Goal: Task Accomplishment & Management: Manage account settings

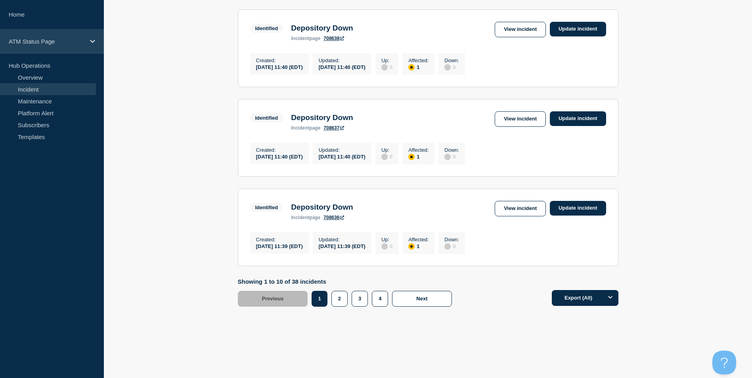
scroll to position [810, 0]
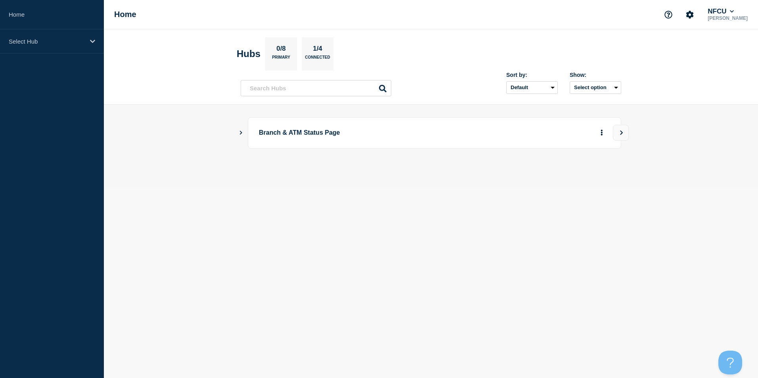
click at [242, 134] on icon "Show Connected Hubs" at bounding box center [240, 132] width 5 height 4
click at [567, 172] on button "See overview" at bounding box center [574, 173] width 42 height 16
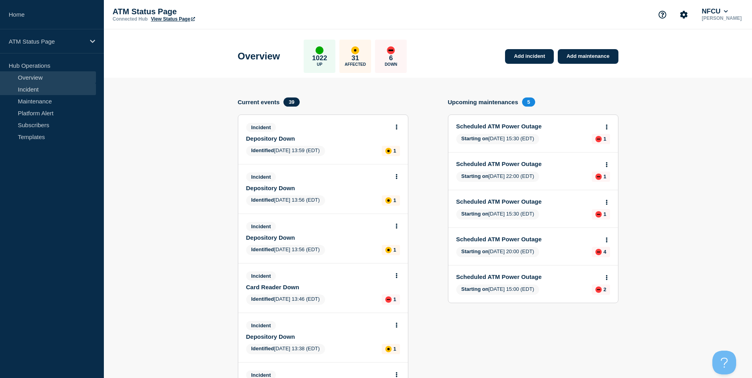
click at [45, 94] on link "Incident" at bounding box center [48, 89] width 96 height 12
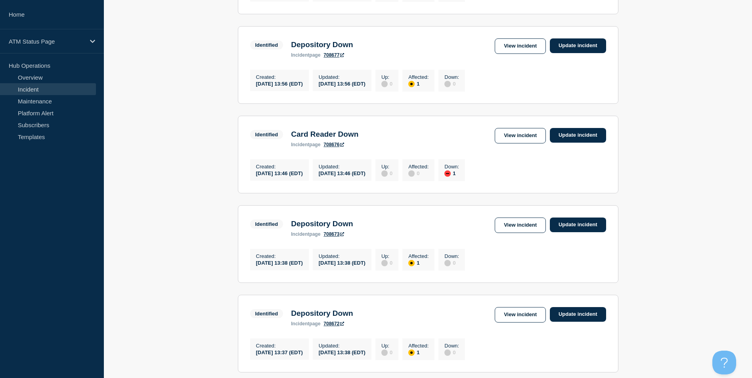
scroll to position [634, 0]
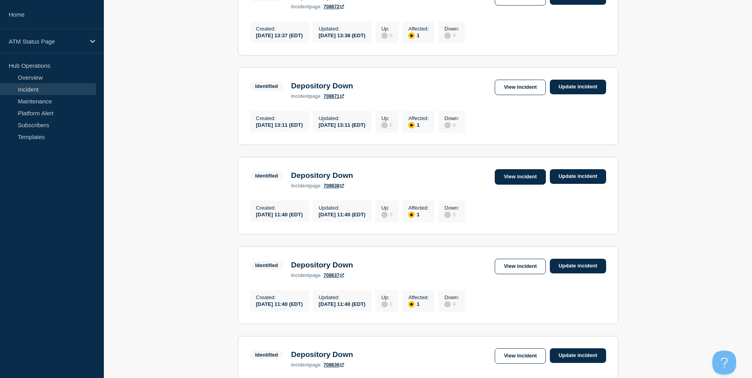
click at [530, 185] on link "View incident" at bounding box center [520, 176] width 51 height 15
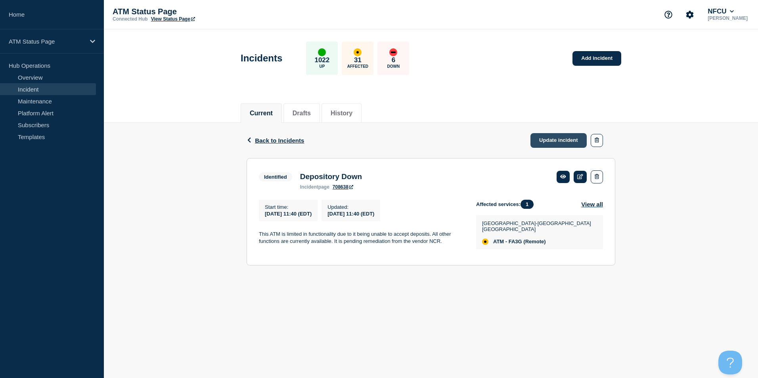
click at [559, 144] on link "Update incident" at bounding box center [559, 140] width 56 height 15
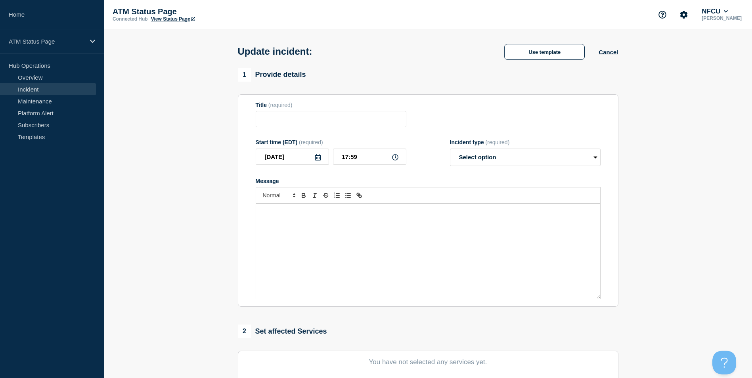
type input "Depository Down"
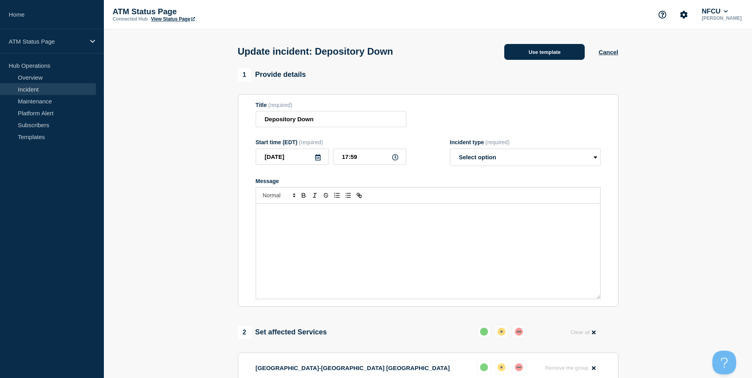
click at [547, 55] on button "Use template" at bounding box center [544, 52] width 80 height 16
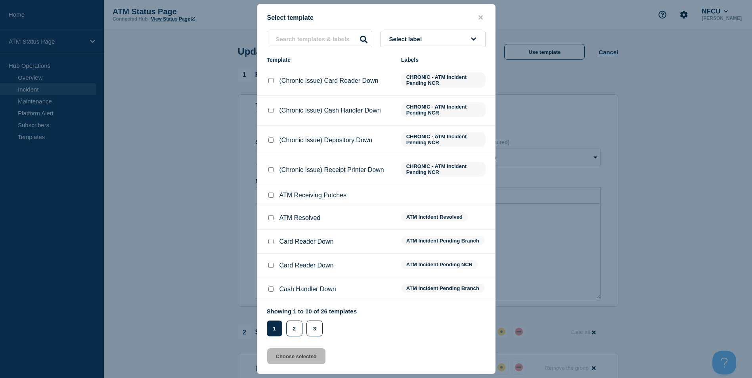
click at [270, 220] on input "ATM Resolved checkbox" at bounding box center [270, 217] width 5 height 5
checkbox input "true"
click at [308, 359] on button "Choose selected" at bounding box center [296, 357] width 58 height 16
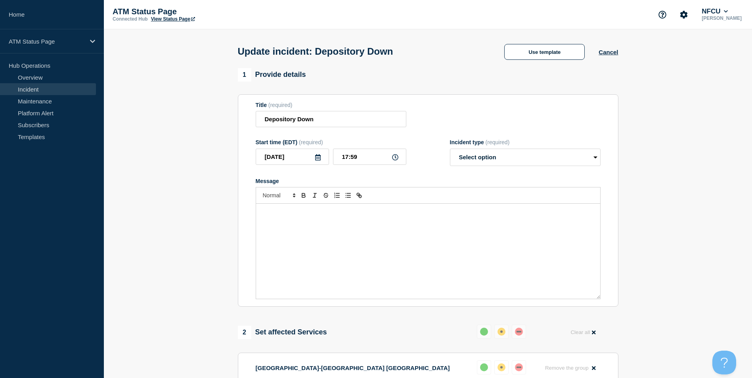
select select "resolved"
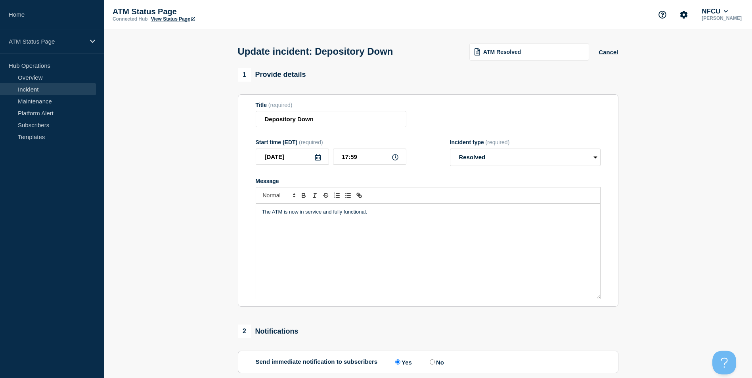
scroll to position [129, 0]
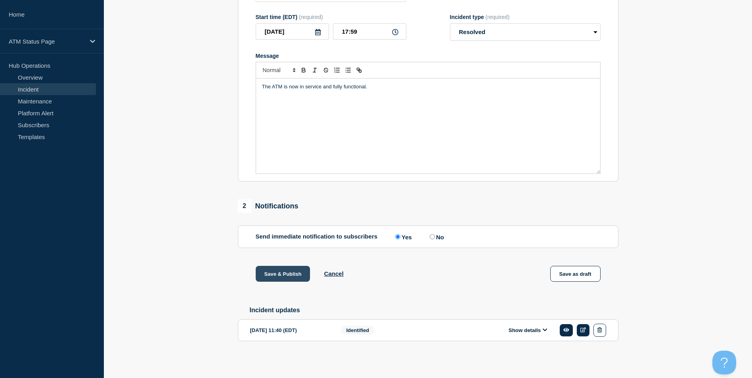
click at [272, 268] on button "Save & Publish" at bounding box center [283, 274] width 55 height 16
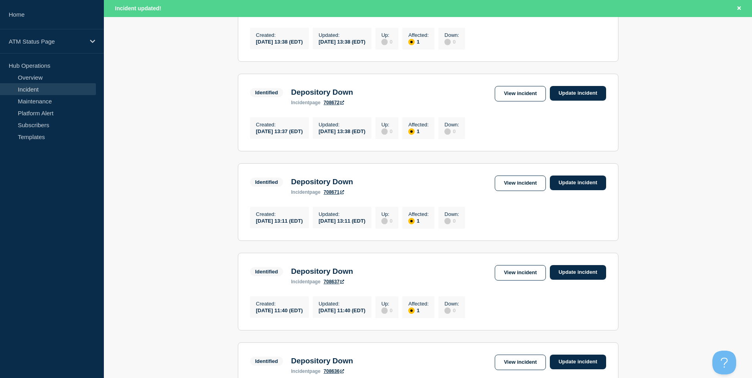
scroll to position [826, 0]
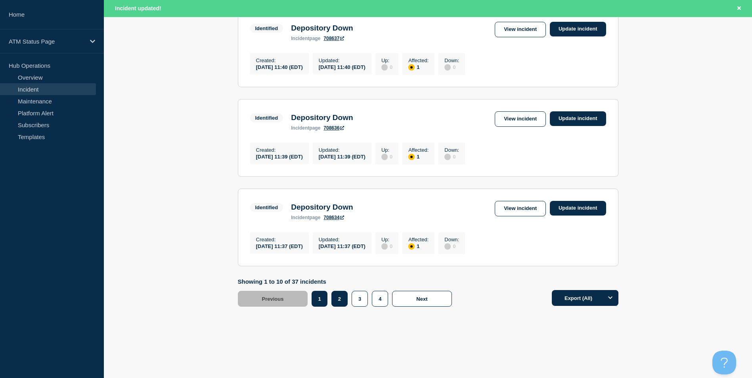
click at [335, 303] on button "2" at bounding box center [340, 299] width 16 height 16
click at [340, 301] on button "2" at bounding box center [340, 299] width 16 height 16
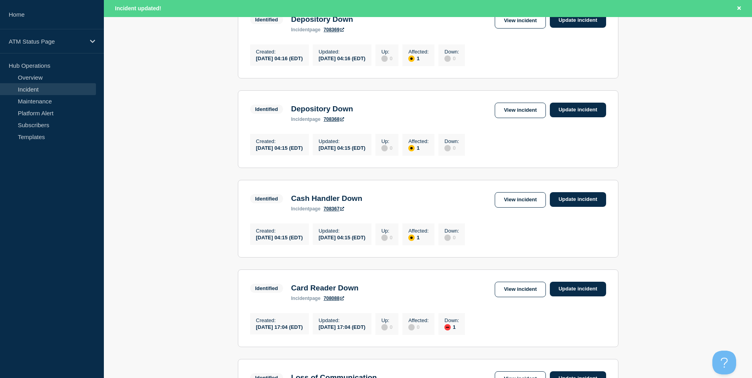
scroll to position [588, 0]
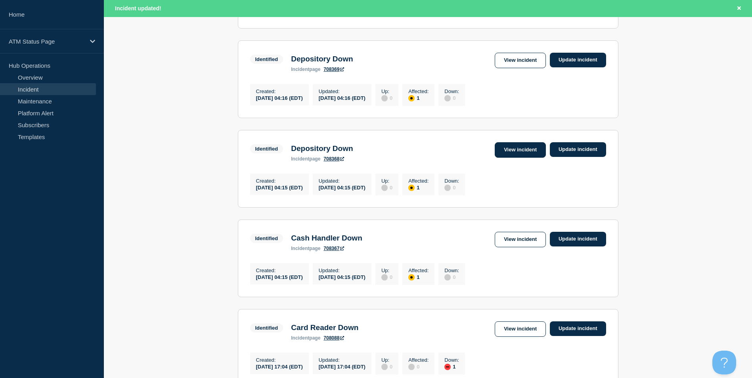
click at [520, 158] on link "View incident" at bounding box center [520, 149] width 51 height 15
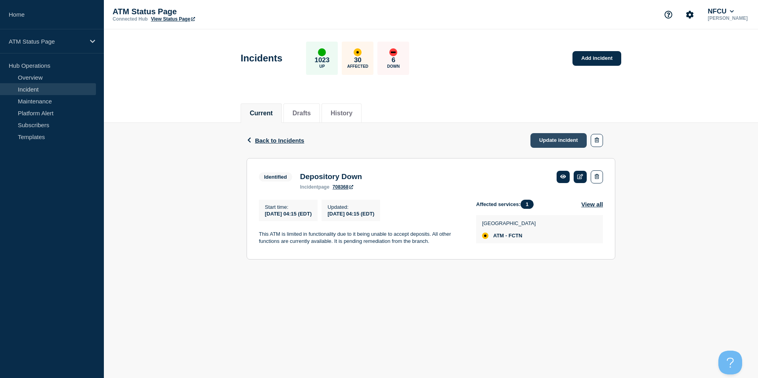
click at [556, 141] on link "Update incident" at bounding box center [559, 140] width 56 height 15
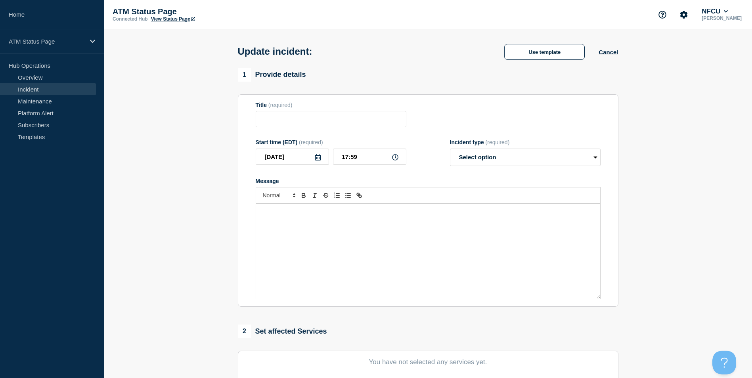
type input "Depository Down"
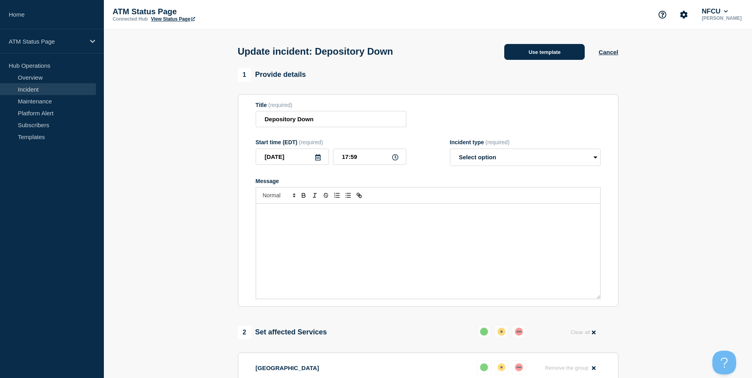
click at [547, 52] on button "Use template" at bounding box center [544, 52] width 80 height 16
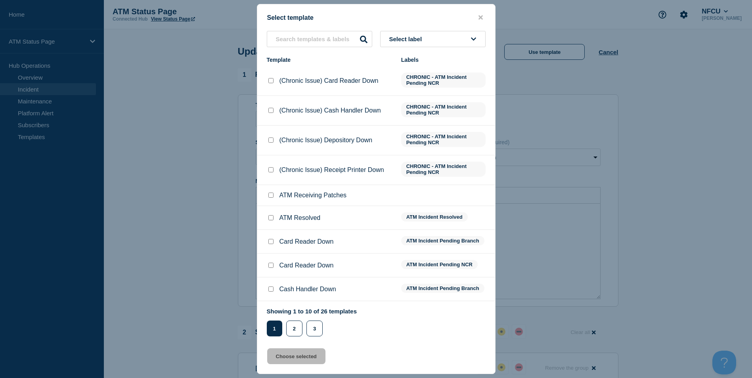
click at [272, 220] on input "ATM Resolved checkbox" at bounding box center [270, 217] width 5 height 5
checkbox input "true"
click at [305, 362] on button "Choose selected" at bounding box center [296, 357] width 58 height 16
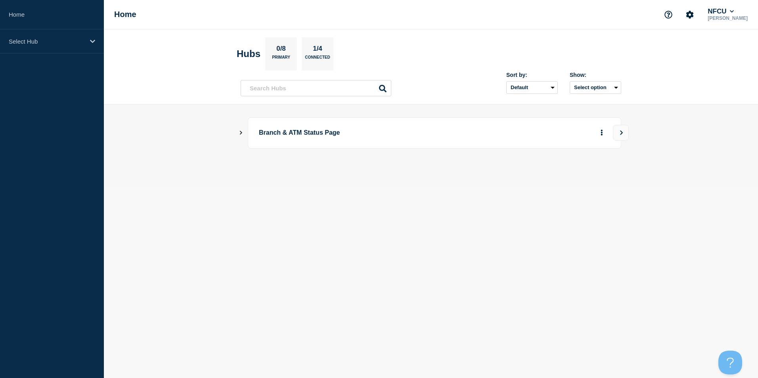
click at [239, 131] on icon "Show Connected Hubs" at bounding box center [240, 132] width 5 height 4
click at [579, 177] on button "See overview" at bounding box center [574, 173] width 42 height 16
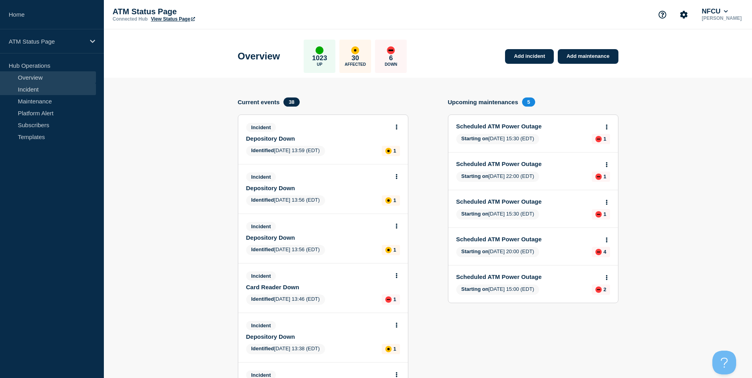
click at [64, 92] on link "Incident" at bounding box center [48, 89] width 96 height 12
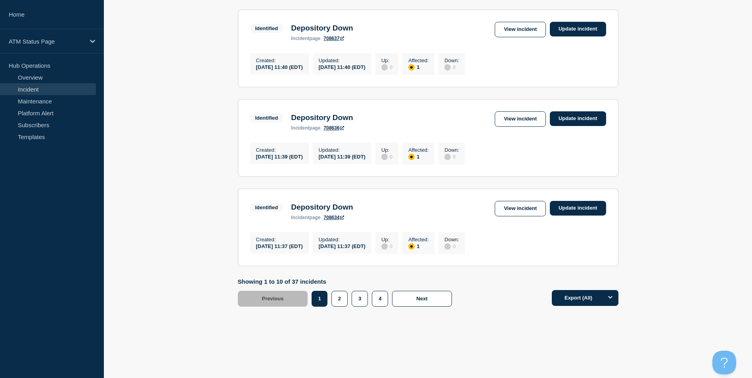
scroll to position [810, 0]
click at [360, 301] on button "3" at bounding box center [360, 299] width 16 height 16
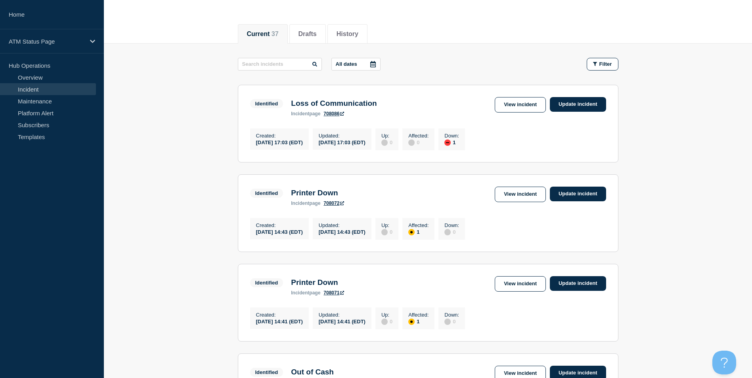
scroll to position [238, 0]
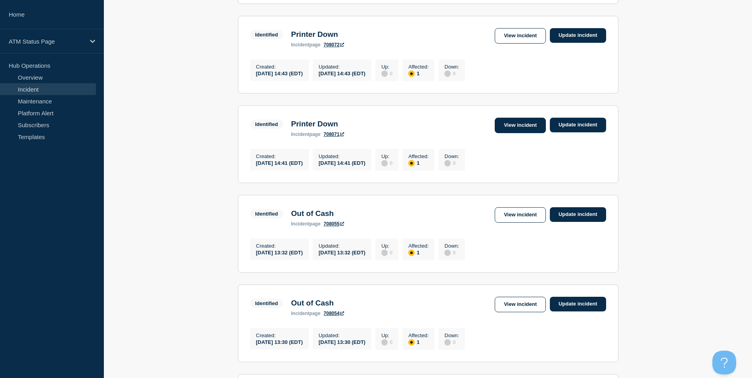
click at [515, 130] on link "View incident" at bounding box center [520, 125] width 51 height 15
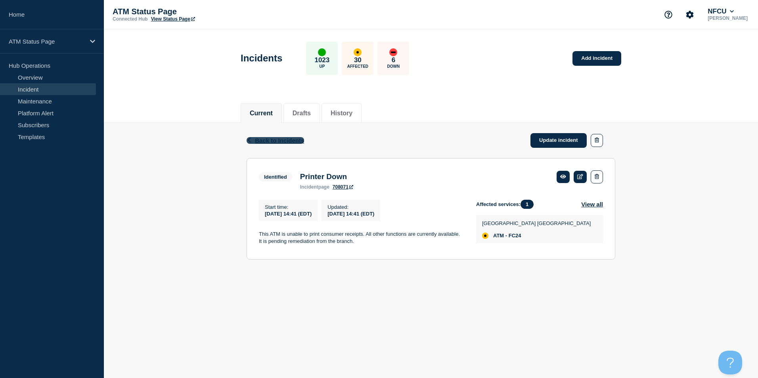
click at [277, 138] on span "Back to Incidents" at bounding box center [279, 140] width 49 height 7
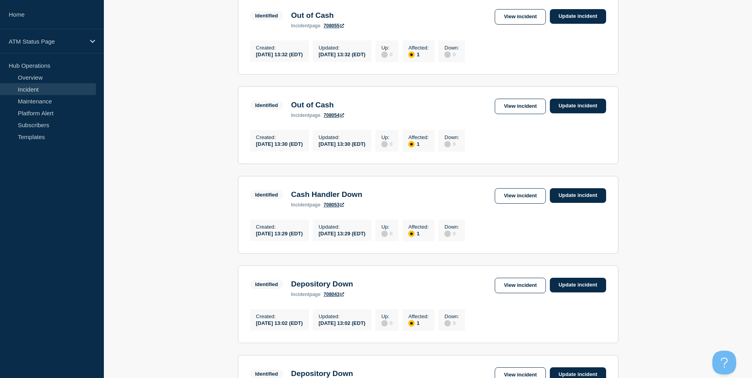
scroll to position [793, 0]
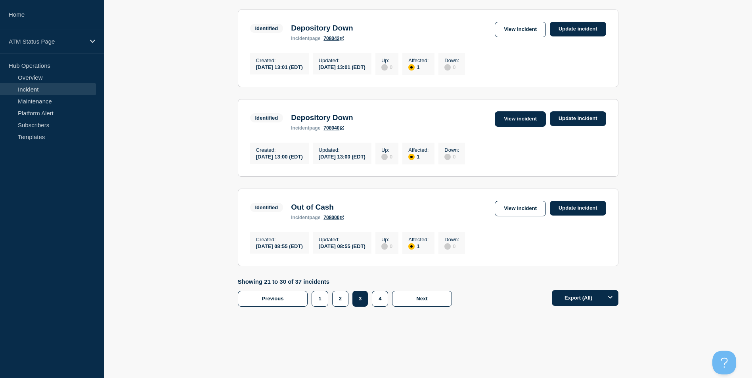
click at [519, 127] on link "View incident" at bounding box center [520, 118] width 51 height 15
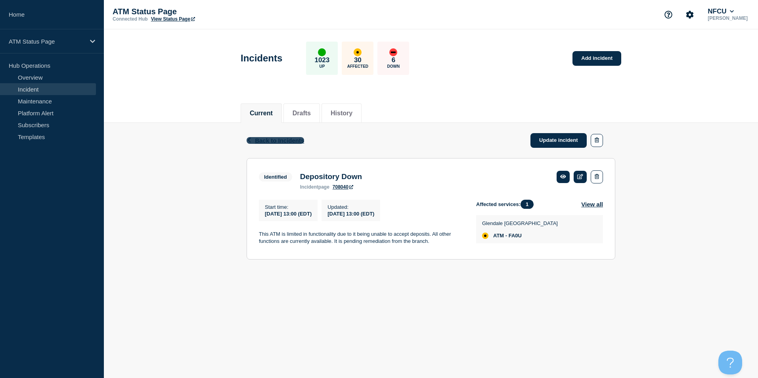
click at [263, 140] on span "Back to Incidents" at bounding box center [279, 140] width 49 height 7
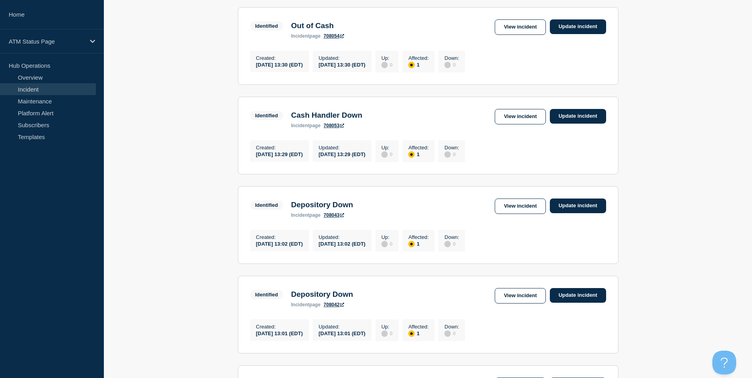
scroll to position [634, 0]
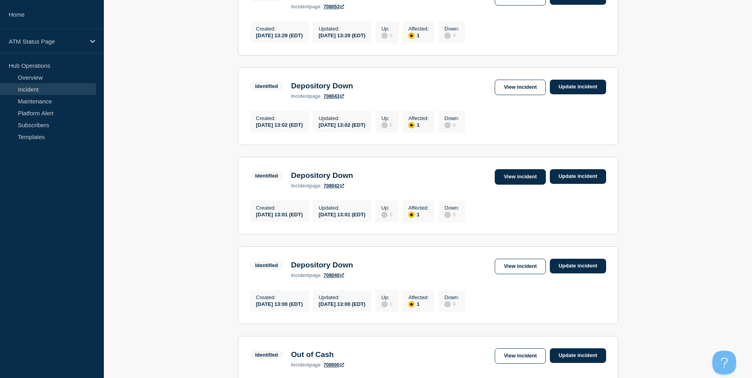
click at [503, 185] on link "View incident" at bounding box center [520, 176] width 51 height 15
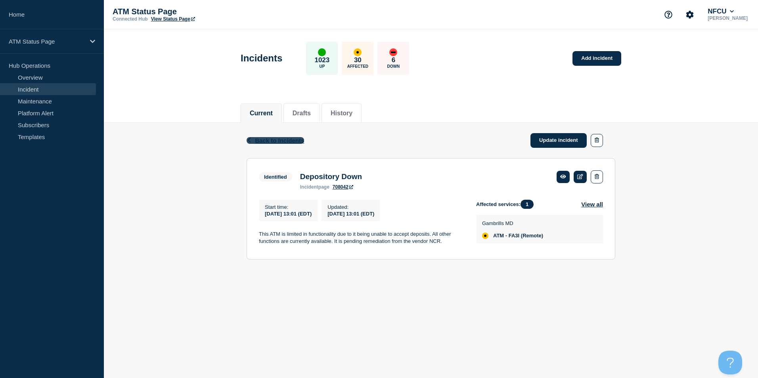
click at [262, 142] on span "Back to Incidents" at bounding box center [279, 140] width 49 height 7
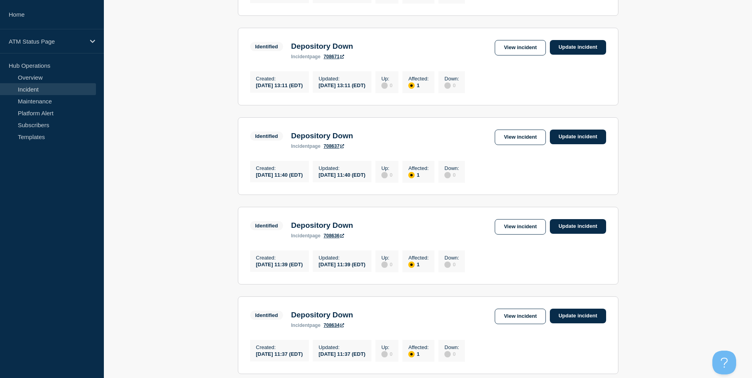
scroll to position [810, 0]
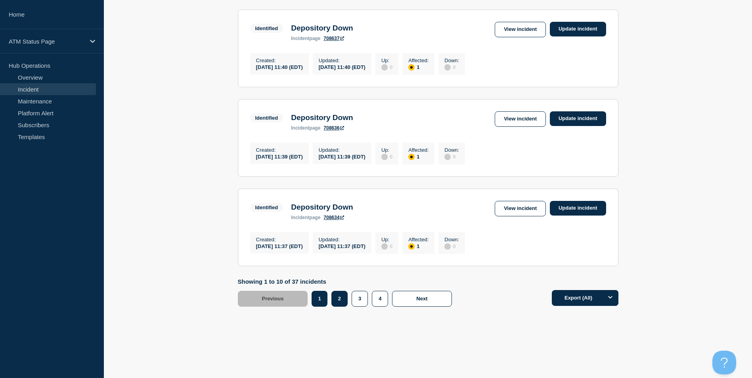
click at [340, 301] on button "2" at bounding box center [340, 299] width 16 height 16
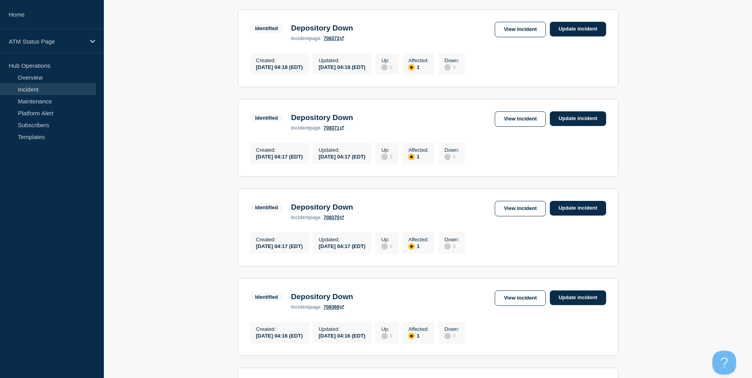
scroll to position [294, 0]
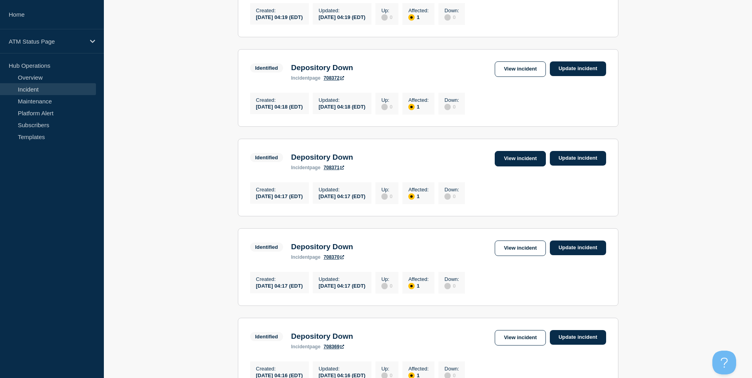
click at [533, 167] on link "View incident" at bounding box center [520, 158] width 51 height 15
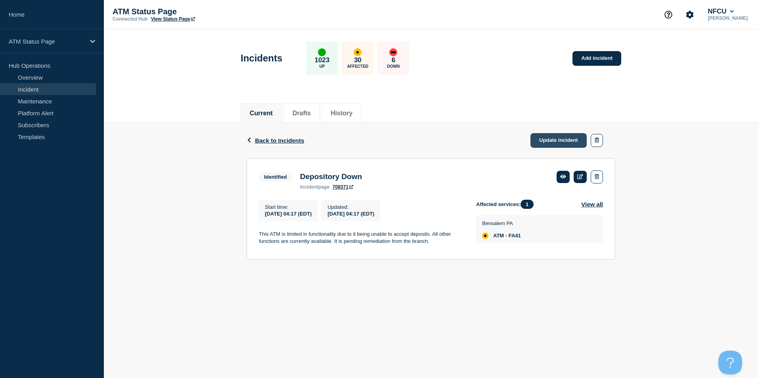
click at [549, 140] on link "Update incident" at bounding box center [559, 140] width 56 height 15
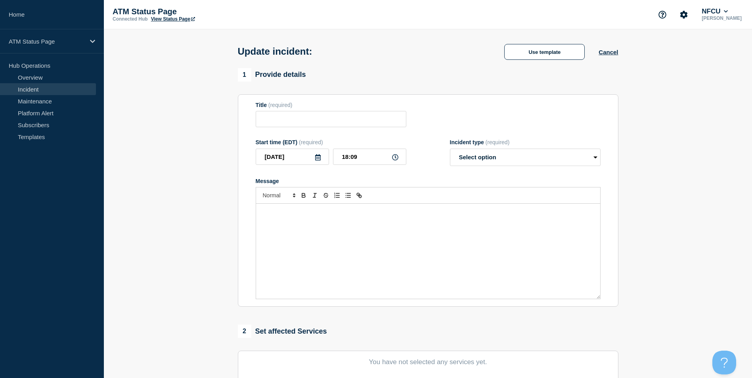
type input "Depository Down"
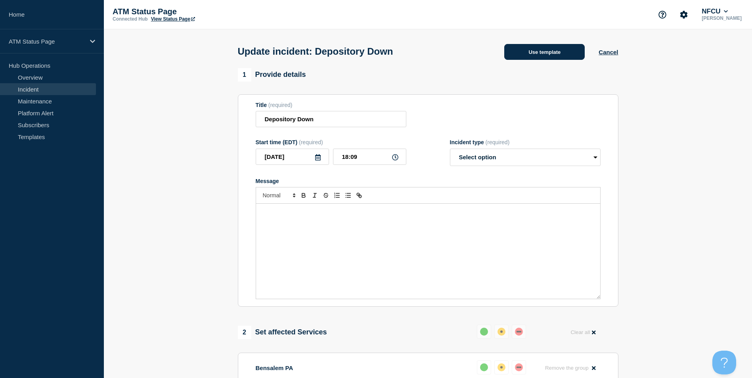
click at [544, 53] on button "Use template" at bounding box center [544, 52] width 80 height 16
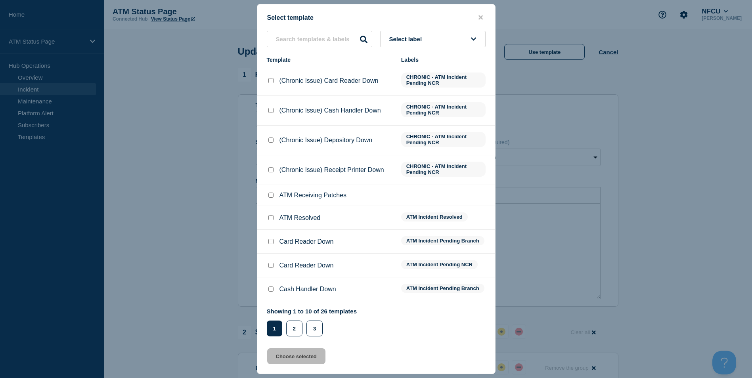
click at [272, 219] on input "ATM Resolved checkbox" at bounding box center [270, 217] width 5 height 5
checkbox input "true"
click at [295, 358] on button "Choose selected" at bounding box center [296, 357] width 58 height 16
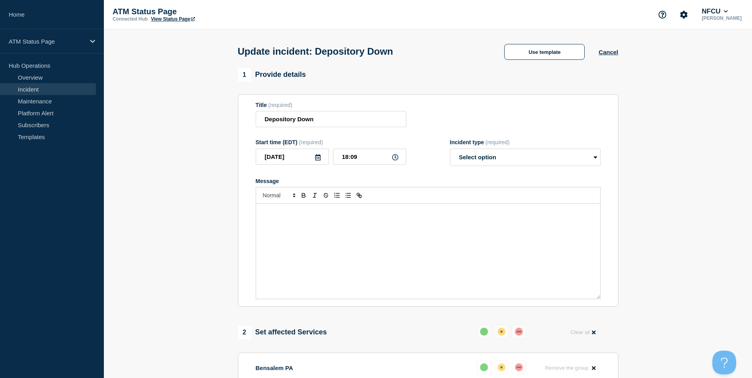
select select "resolved"
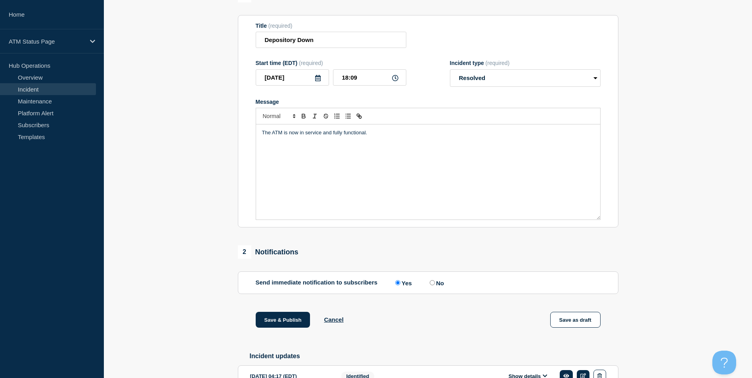
scroll to position [129, 0]
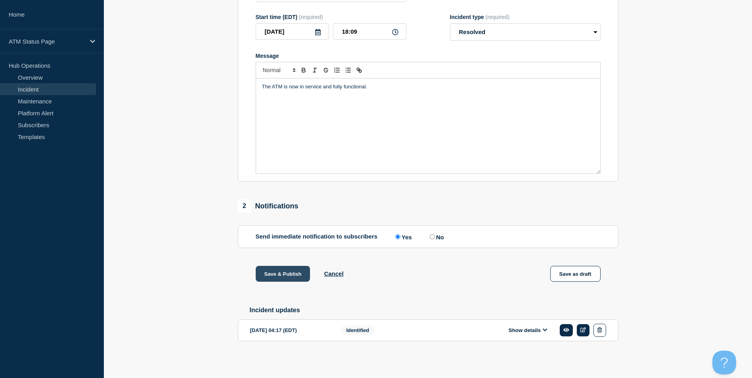
click at [280, 271] on button "Save & Publish" at bounding box center [283, 274] width 55 height 16
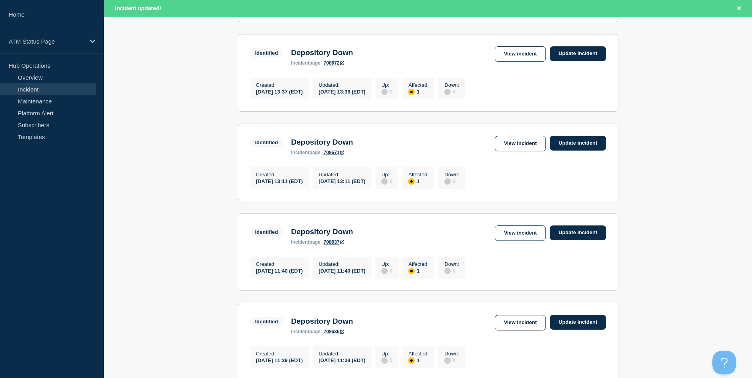
scroll to position [826, 0]
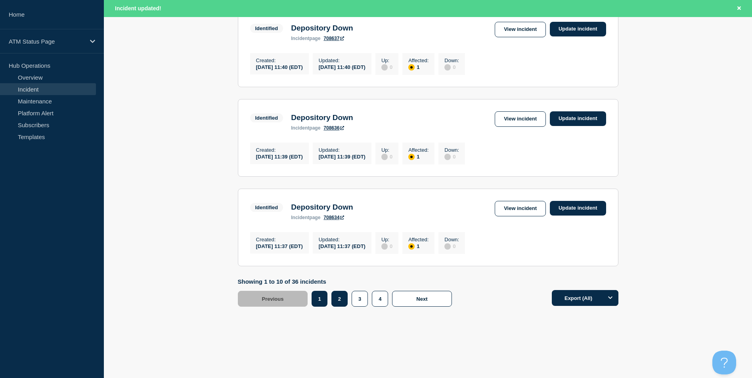
click at [342, 302] on button "2" at bounding box center [340, 299] width 16 height 16
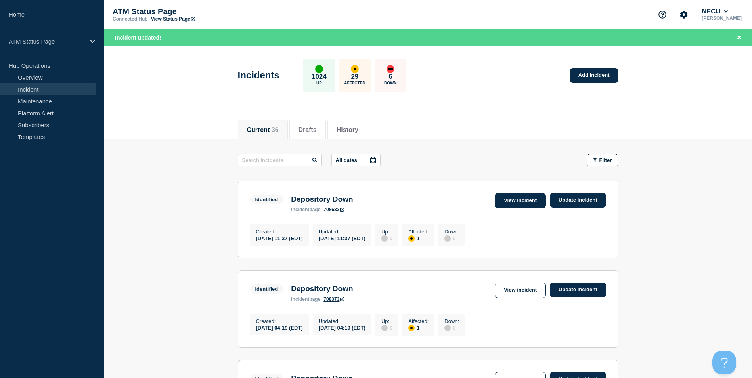
click at [512, 197] on link "View incident" at bounding box center [520, 200] width 51 height 15
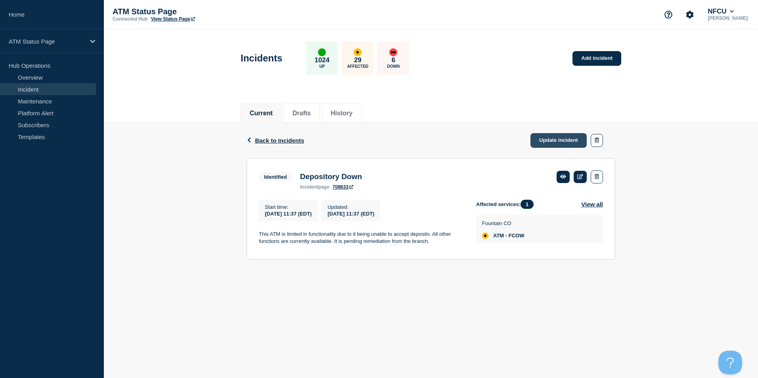
click at [547, 140] on link "Update incident" at bounding box center [559, 140] width 56 height 15
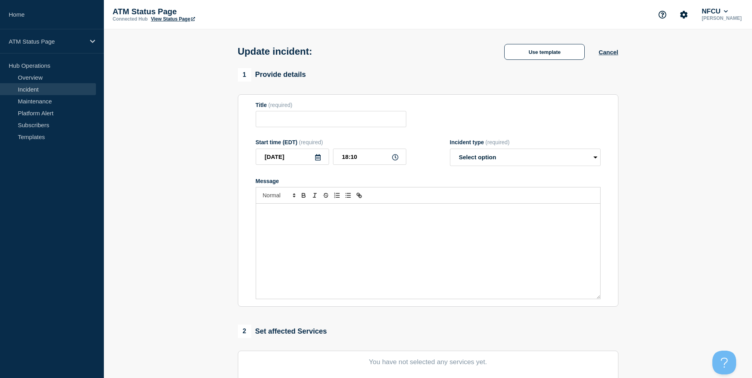
type input "Depository Down"
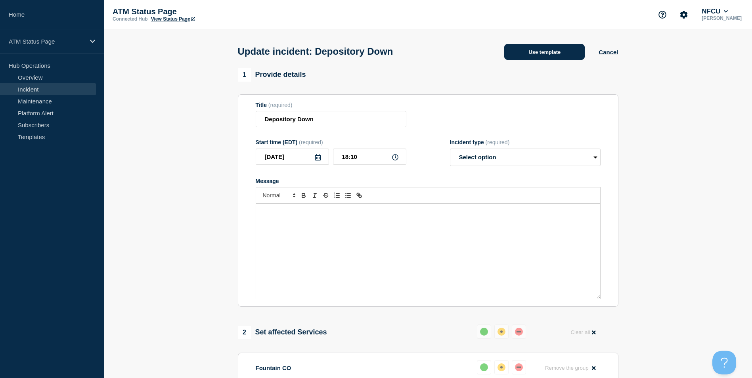
click at [540, 56] on button "Use template" at bounding box center [544, 52] width 80 height 16
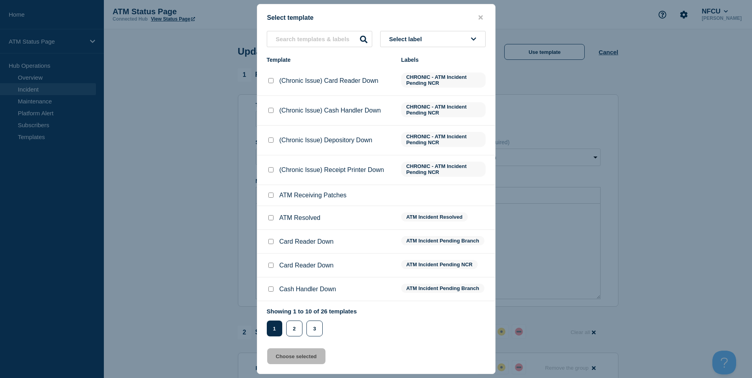
click at [272, 220] on input "ATM Resolved checkbox" at bounding box center [270, 217] width 5 height 5
checkbox input "true"
click at [294, 357] on button "Choose selected" at bounding box center [296, 357] width 58 height 16
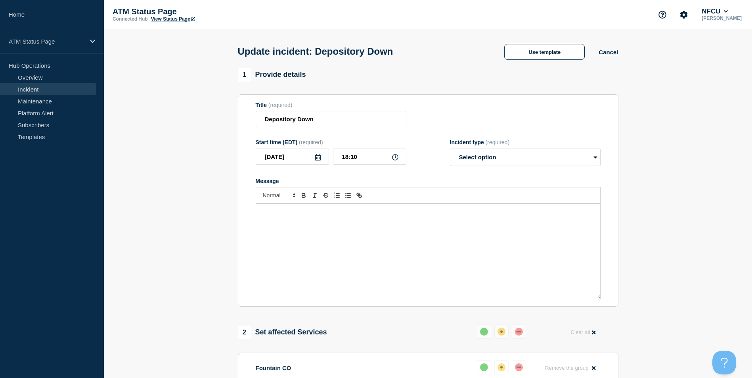
select select "resolved"
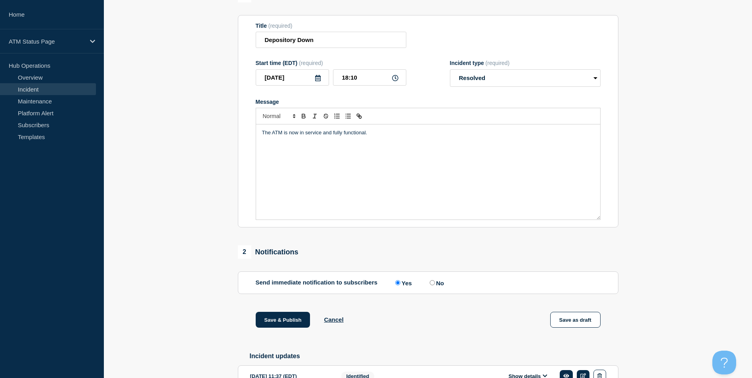
scroll to position [129, 0]
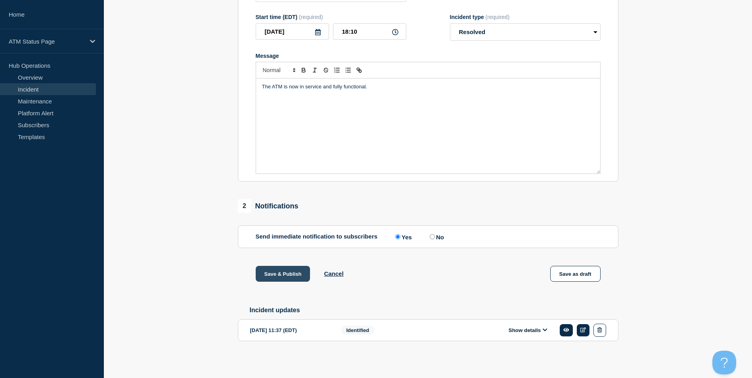
click at [282, 271] on button "Save & Publish" at bounding box center [283, 274] width 55 height 16
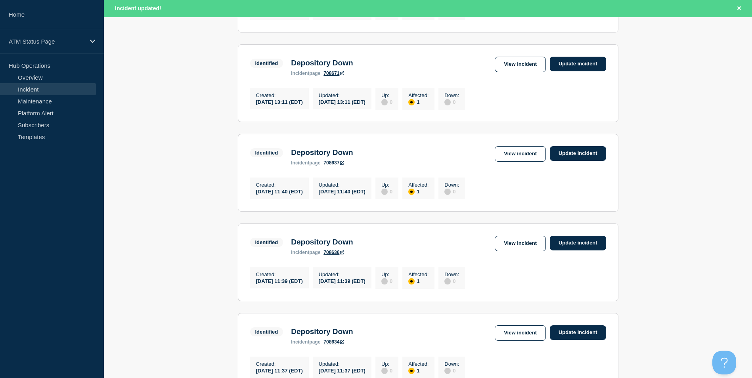
scroll to position [826, 0]
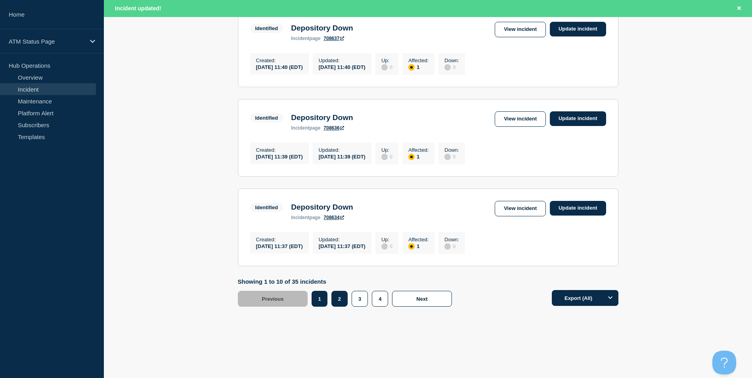
click at [344, 302] on button "2" at bounding box center [340, 299] width 16 height 16
click at [341, 299] on button "2" at bounding box center [340, 299] width 16 height 16
click at [336, 304] on button "2" at bounding box center [340, 299] width 16 height 16
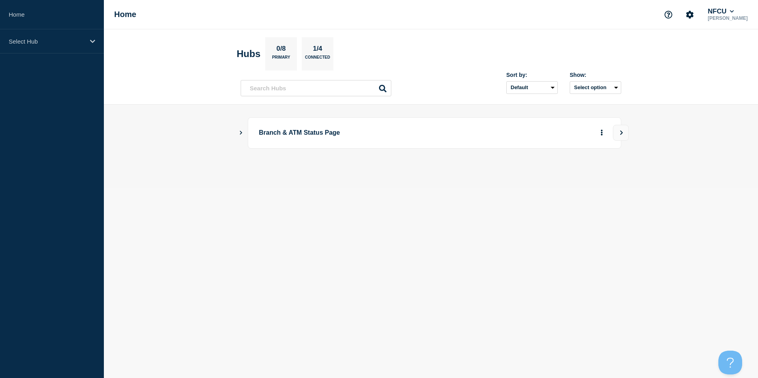
click at [240, 134] on icon "Show Connected Hubs" at bounding box center [240, 132] width 5 height 4
click at [579, 175] on button "See overview" at bounding box center [574, 173] width 42 height 16
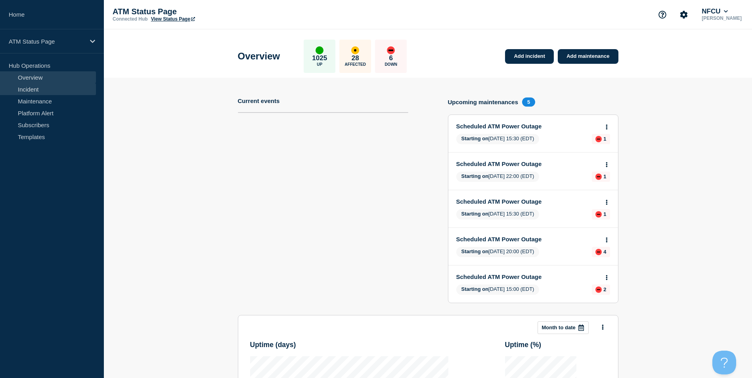
click at [36, 88] on link "Incident" at bounding box center [48, 89] width 96 height 12
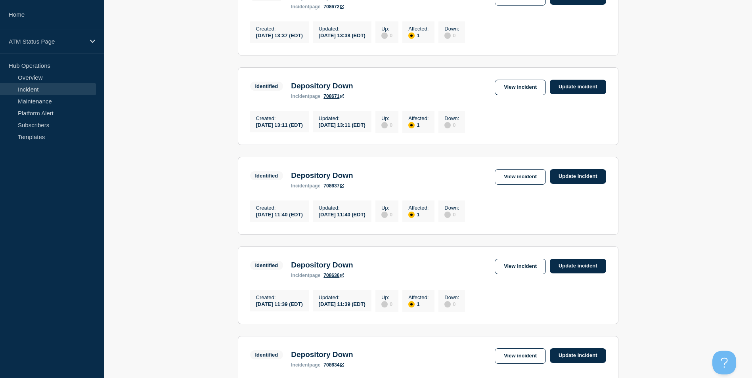
scroll to position [810, 0]
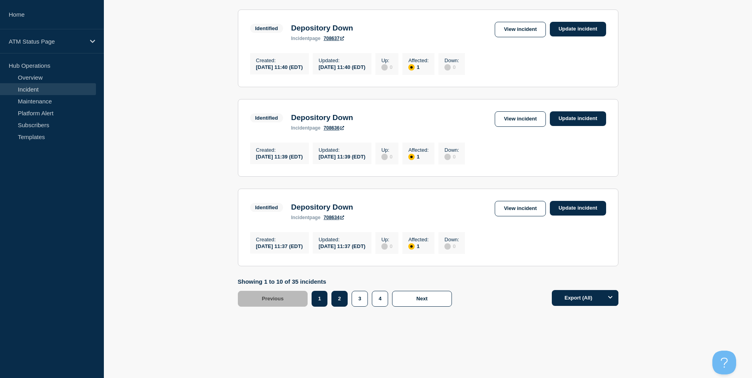
click at [342, 301] on button "2" at bounding box center [340, 299] width 16 height 16
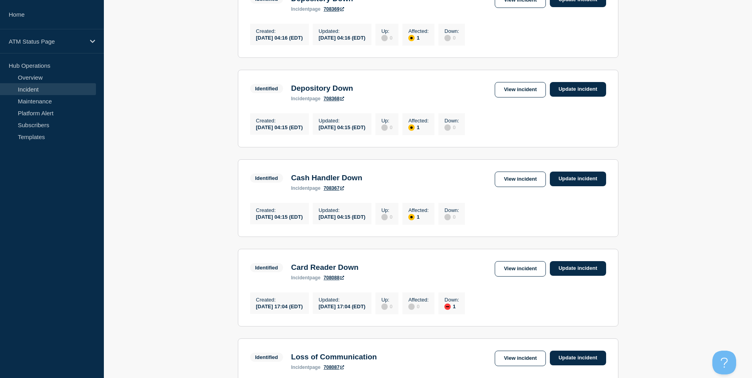
scroll to position [413, 0]
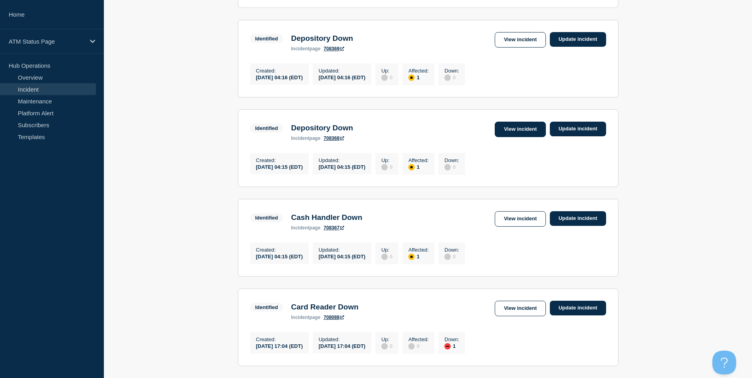
click at [519, 137] on link "View incident" at bounding box center [520, 129] width 51 height 15
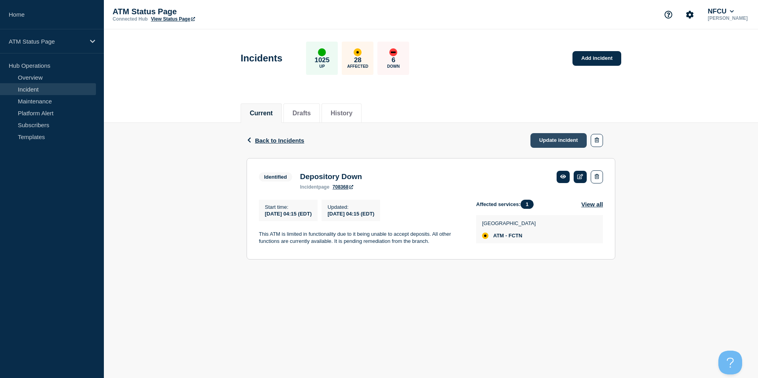
click at [550, 142] on link "Update incident" at bounding box center [559, 140] width 56 height 15
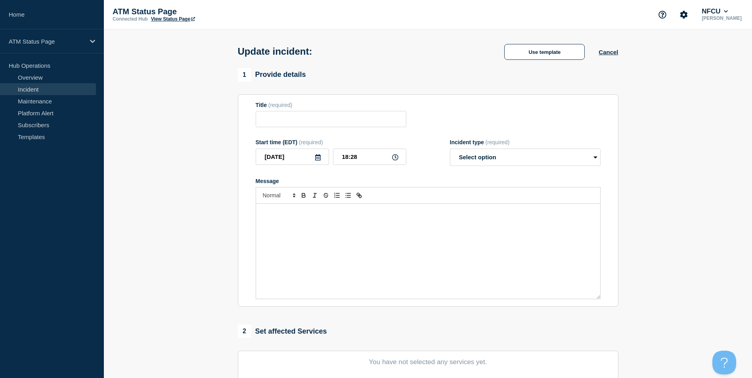
type input "Depository Down"
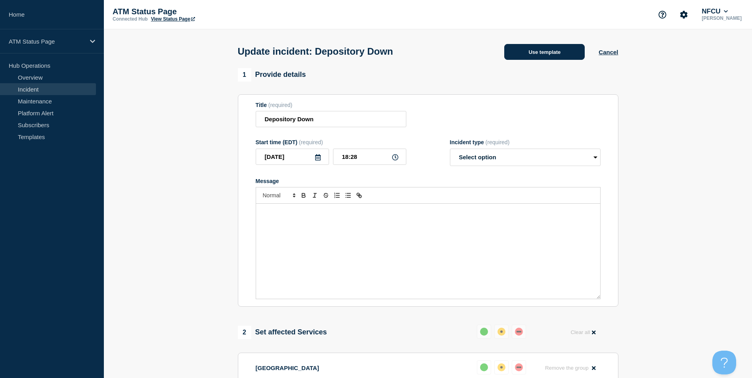
click at [558, 50] on button "Use template" at bounding box center [544, 52] width 80 height 16
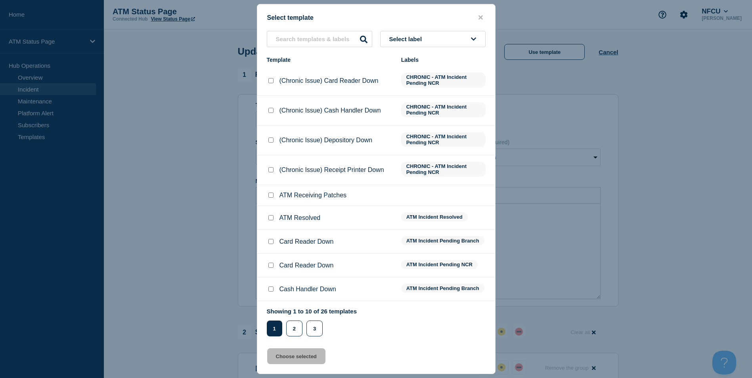
scroll to position [23, 0]
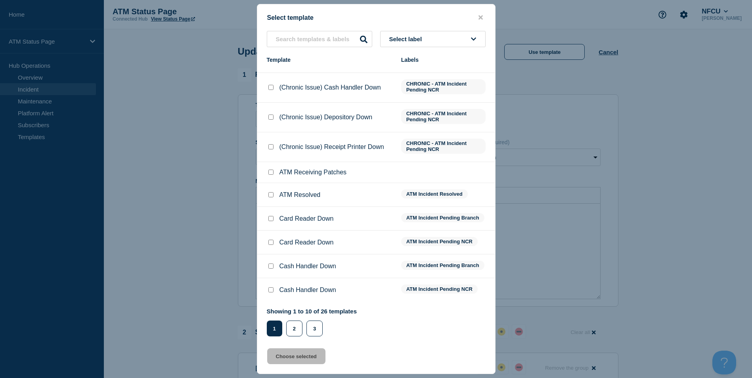
click at [274, 195] on div at bounding box center [271, 195] width 8 height 8
click at [273, 196] on input "ATM Resolved checkbox" at bounding box center [270, 194] width 5 height 5
checkbox input "true"
click at [307, 355] on button "Choose selected" at bounding box center [296, 357] width 58 height 16
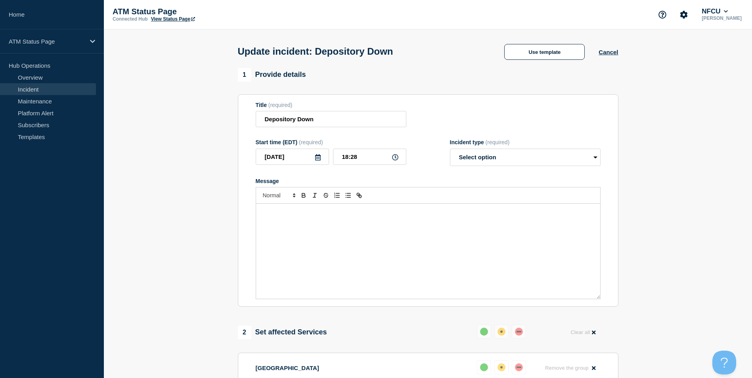
select select "resolved"
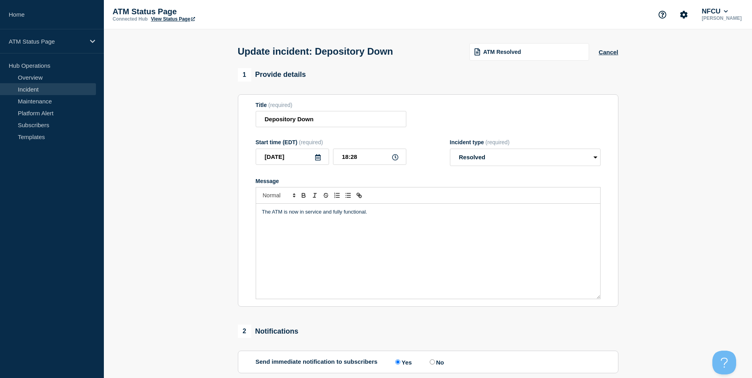
scroll to position [129, 0]
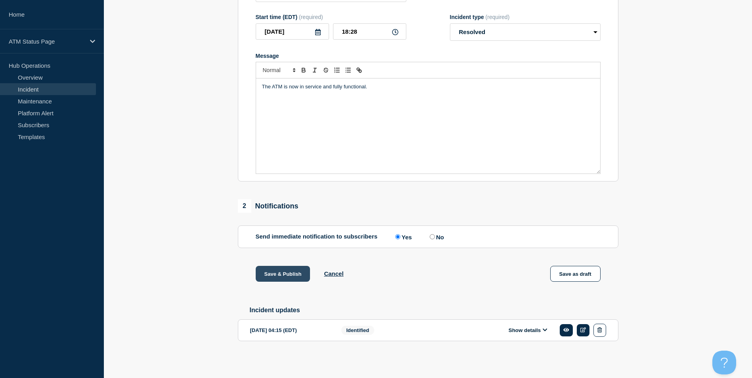
click at [279, 269] on button "Save & Publish" at bounding box center [283, 274] width 55 height 16
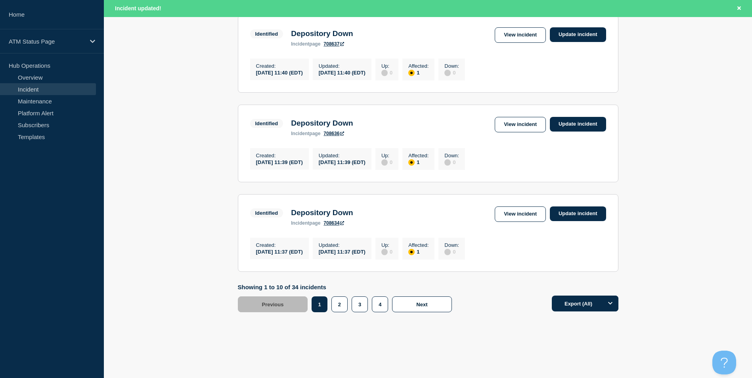
scroll to position [826, 0]
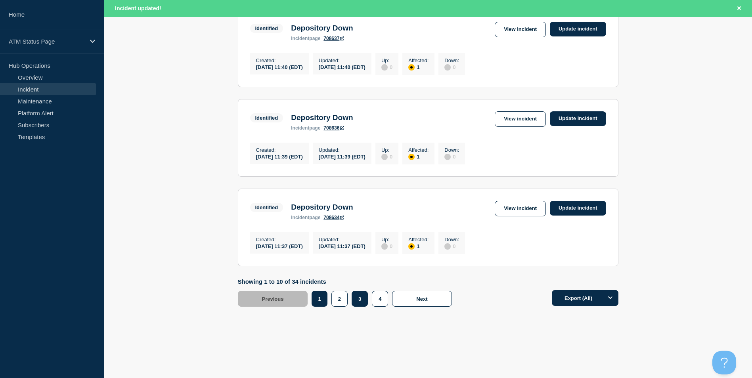
click at [357, 299] on button "3" at bounding box center [360, 299] width 16 height 16
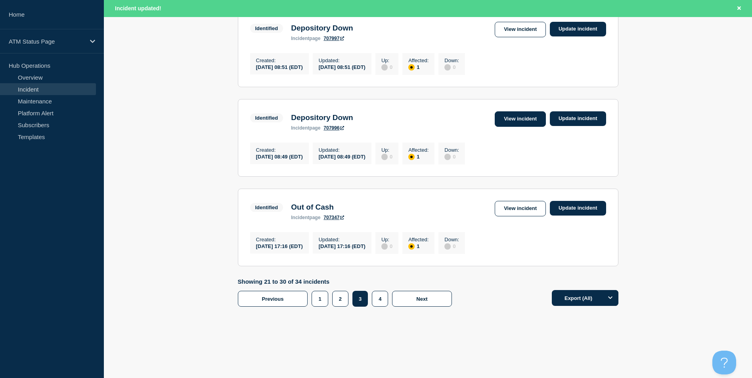
click at [533, 112] on link "View incident" at bounding box center [520, 118] width 51 height 15
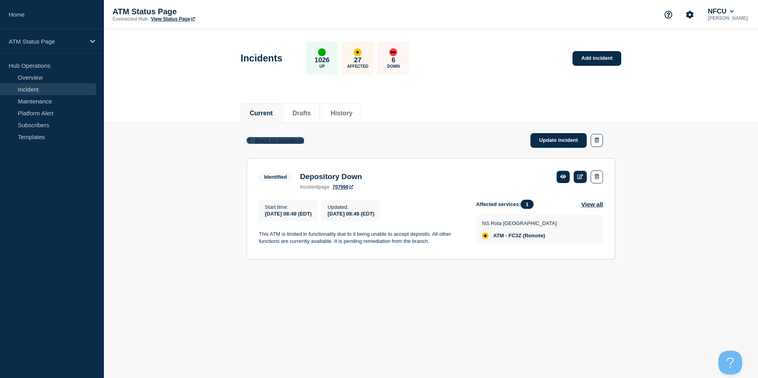
click at [272, 140] on span "Back to Incidents" at bounding box center [279, 140] width 49 height 7
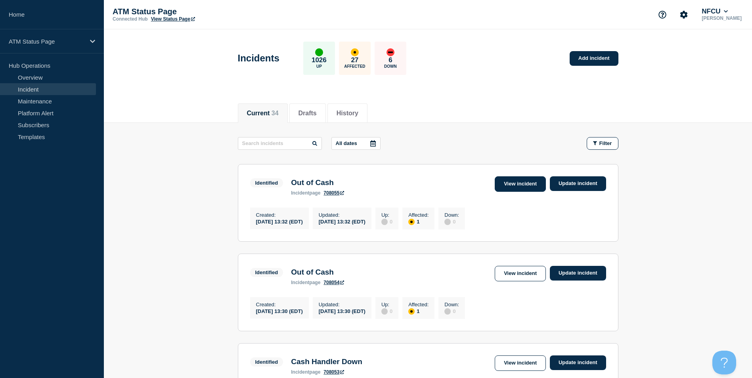
click at [536, 185] on link "View incident" at bounding box center [520, 183] width 51 height 15
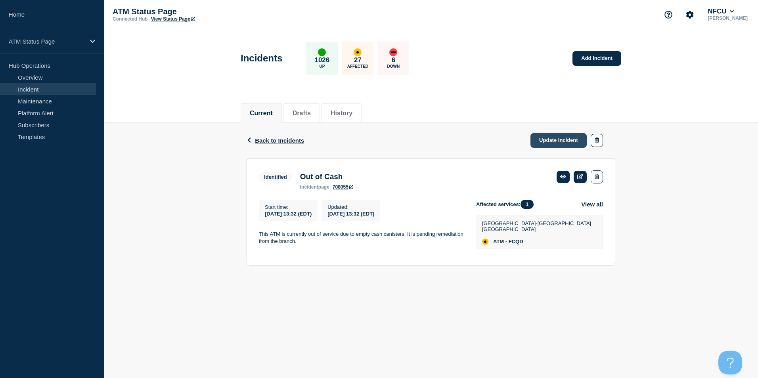
click at [549, 140] on link "Update incident" at bounding box center [559, 140] width 56 height 15
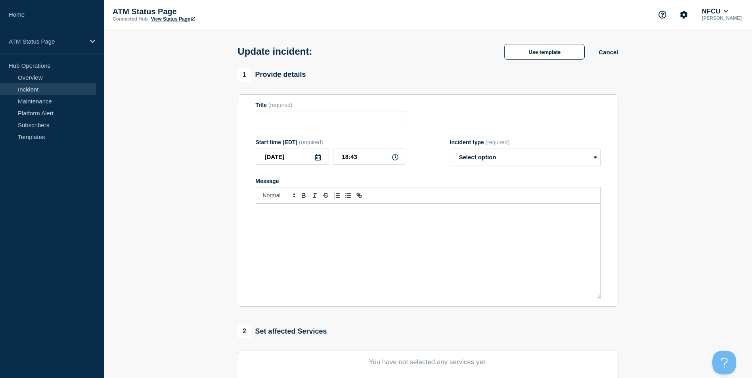
type input "Out of Cash"
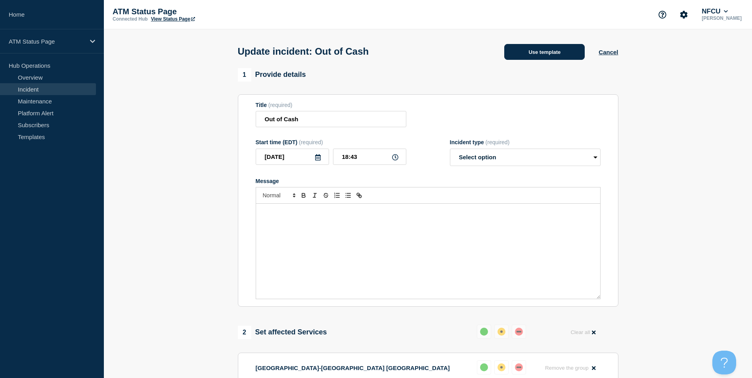
click at [541, 53] on button "Use template" at bounding box center [544, 52] width 80 height 16
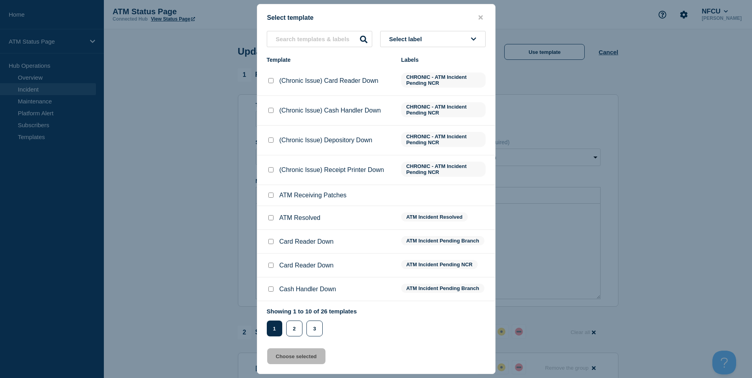
click at [272, 217] on input "ATM Resolved checkbox" at bounding box center [270, 217] width 5 height 5
checkbox input "true"
click at [303, 355] on button "Choose selected" at bounding box center [296, 357] width 58 height 16
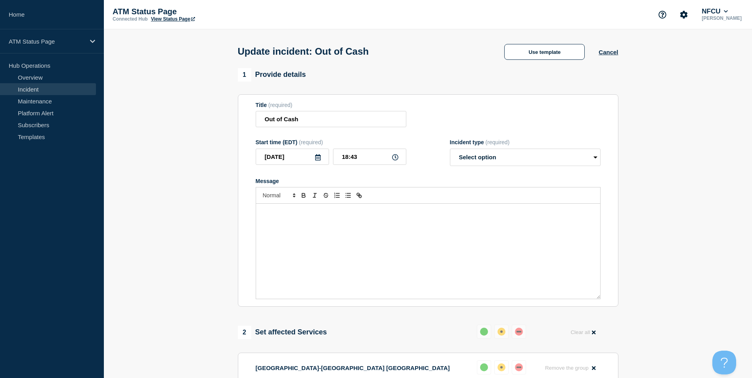
select select "resolved"
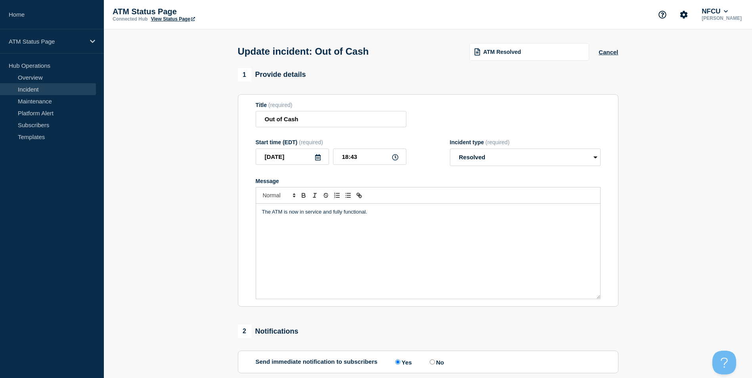
scroll to position [129, 0]
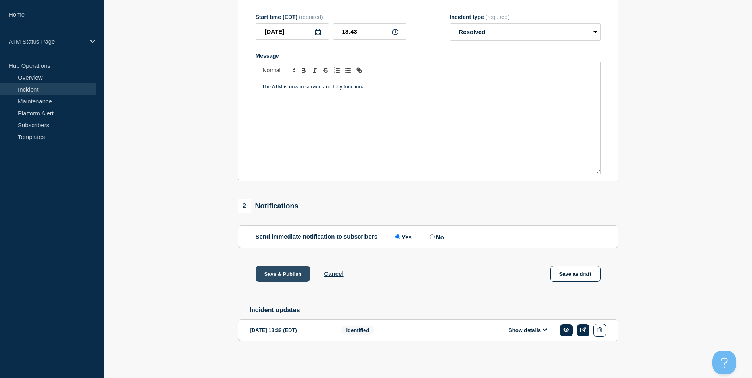
click at [282, 268] on button "Save & Publish" at bounding box center [283, 274] width 55 height 16
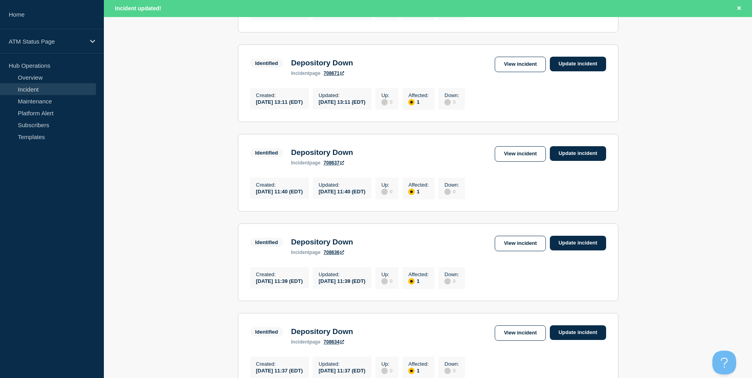
scroll to position [826, 0]
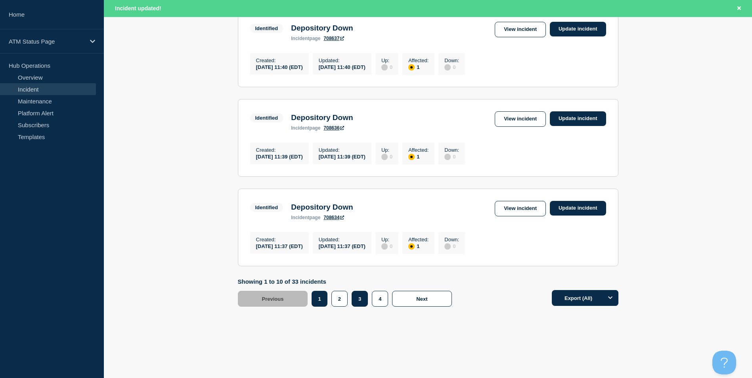
click at [359, 303] on button "3" at bounding box center [360, 299] width 16 height 16
click at [364, 298] on button "3" at bounding box center [360, 299] width 16 height 16
